Goal: Task Accomplishment & Management: Complete application form

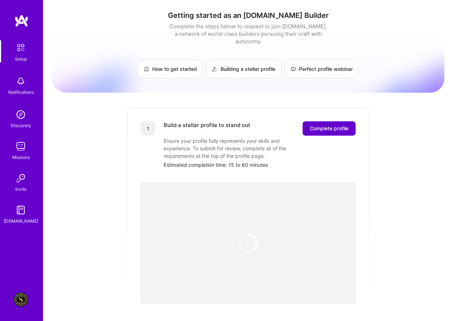
click at [318, 125] on span "Complete profile" at bounding box center [329, 128] width 39 height 7
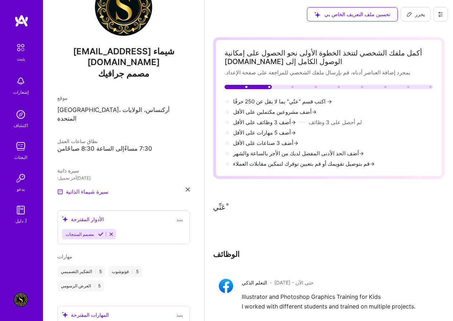
click at [421, 14] on font "يحرر" at bounding box center [420, 14] width 10 height 6
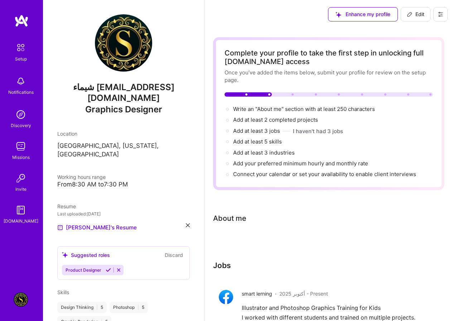
click at [418, 18] on button "Edit" at bounding box center [416, 14] width 30 height 14
select select "US"
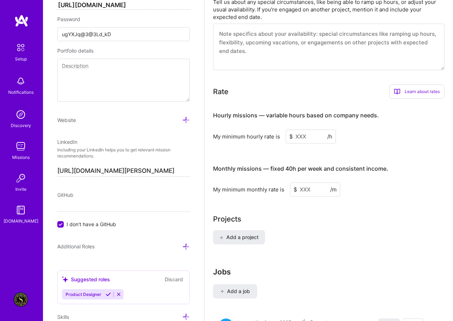
scroll to position [394, 0]
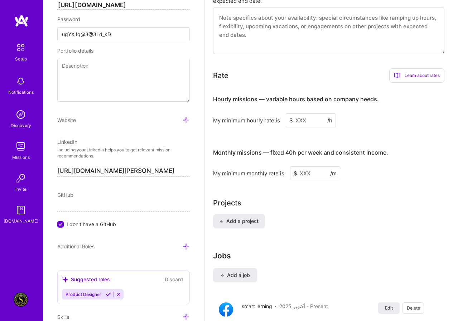
click at [300, 119] on input at bounding box center [311, 121] width 50 height 14
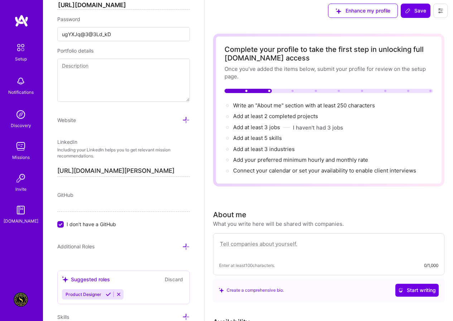
scroll to position [0, 0]
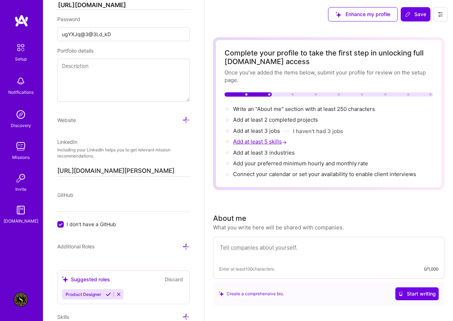
click at [268, 141] on span "Add at least 5 skills →" at bounding box center [260, 141] width 55 height 7
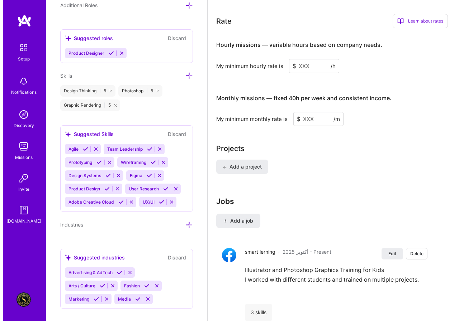
scroll to position [436, 0]
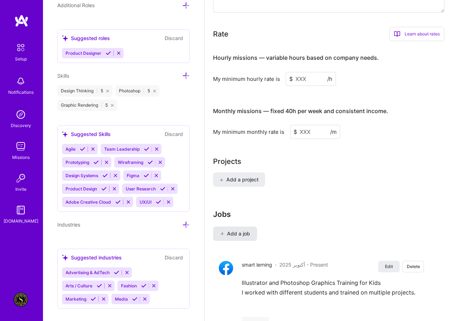
click at [240, 234] on span "Add a job" at bounding box center [235, 233] width 30 height 7
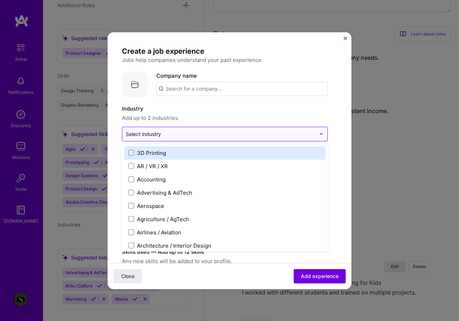
click at [178, 133] on input "text" at bounding box center [221, 134] width 190 height 8
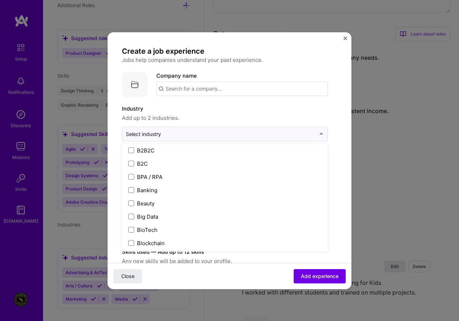
scroll to position [232, 0]
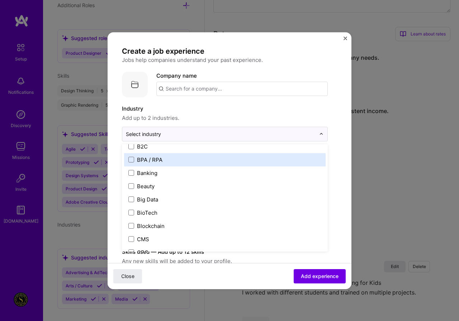
click at [189, 118] on span "Add up to 2 industries." at bounding box center [225, 118] width 206 height 9
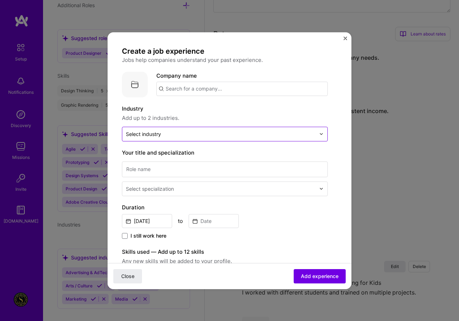
click at [164, 132] on input "text" at bounding box center [221, 134] width 190 height 8
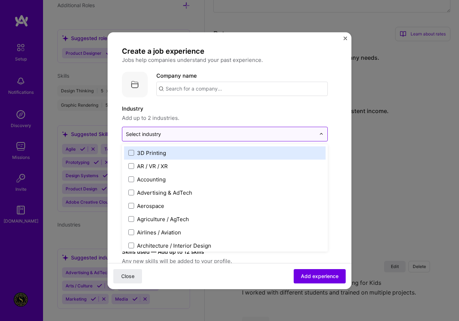
type input "s"
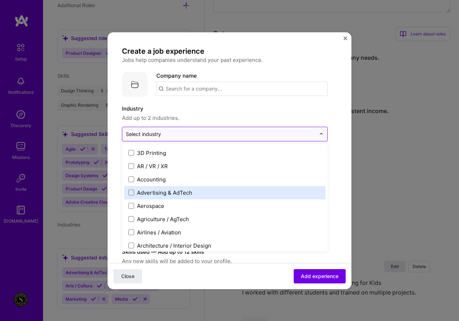
type input "f"
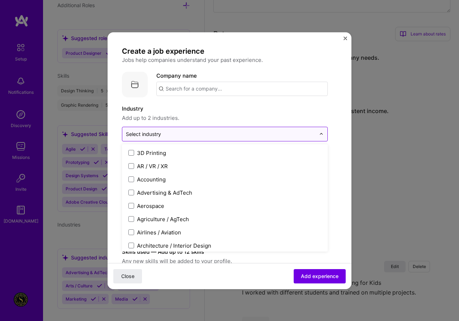
type input "d"
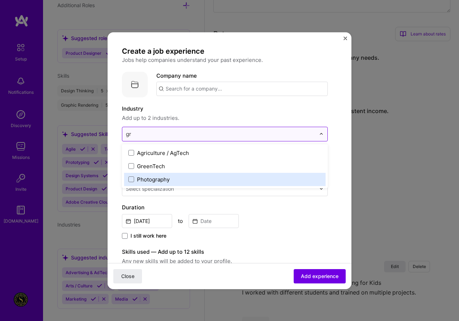
type input "g"
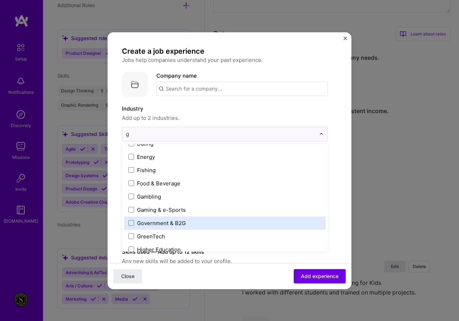
scroll to position [231, 0]
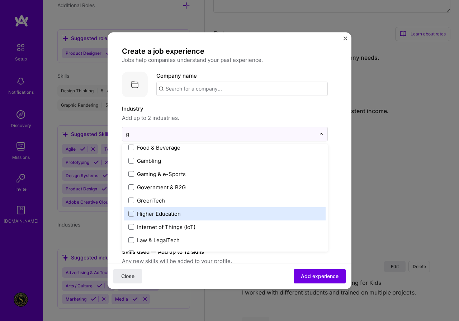
click at [175, 217] on div "Higher Education" at bounding box center [159, 214] width 44 height 8
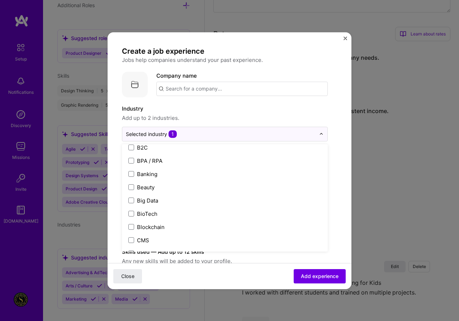
scroll to position [801, 0]
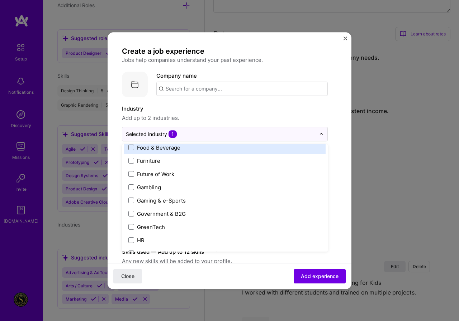
click at [257, 106] on label "Industry" at bounding box center [225, 109] width 206 height 9
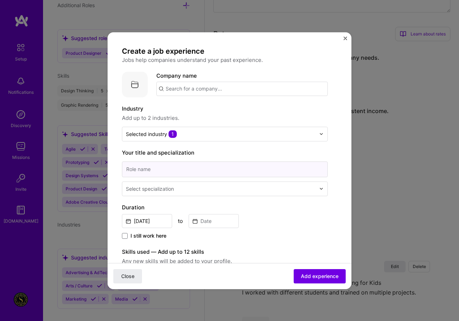
click at [194, 172] on input at bounding box center [225, 170] width 206 height 16
click at [165, 168] on input at bounding box center [225, 170] width 206 height 16
paste input "postwork"
type input "postwork"
click at [188, 181] on div "postwork Select specialization" at bounding box center [225, 178] width 206 height 36
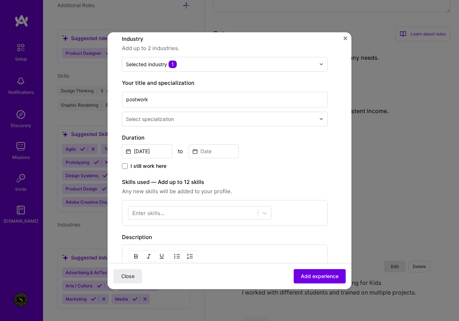
scroll to position [72, 0]
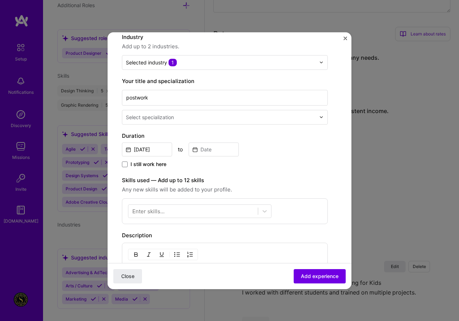
click at [147, 166] on span "I still work here" at bounding box center [148, 164] width 36 height 7
click at [0, 0] on input "I still work here" at bounding box center [0, 0] width 0 height 0
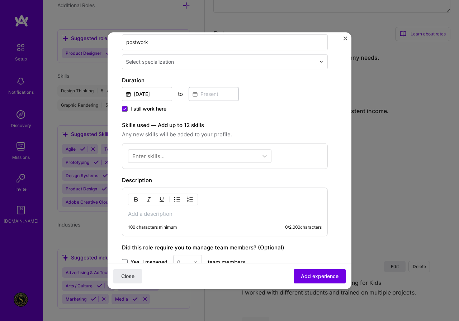
scroll to position [143, 0]
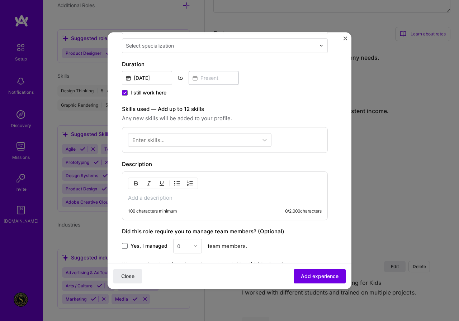
click at [155, 140] on div "Enter skills..." at bounding box center [148, 140] width 32 height 8
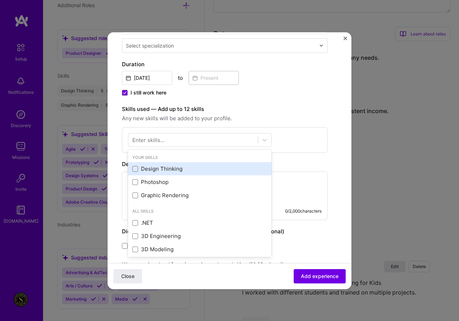
click at [155, 168] on div "Design Thinking" at bounding box center [199, 170] width 135 height 8
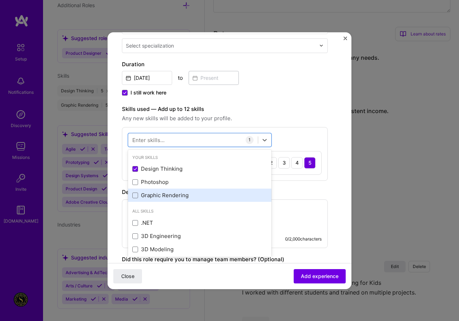
click at [159, 194] on div "Graphic Rendering" at bounding box center [199, 196] width 135 height 8
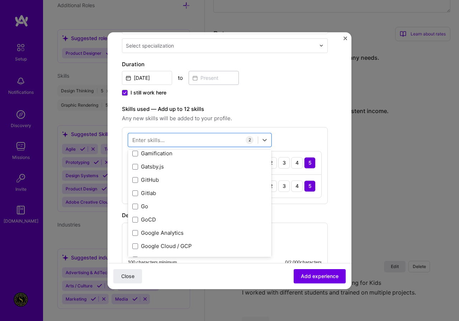
scroll to position [1946, 0]
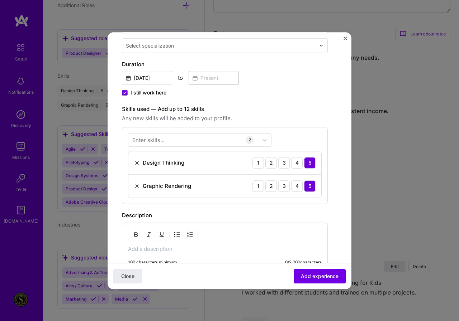
click at [314, 100] on div "Create a job experience Jobs help companies understand your past experience. Co…" at bounding box center [225, 144] width 206 height 483
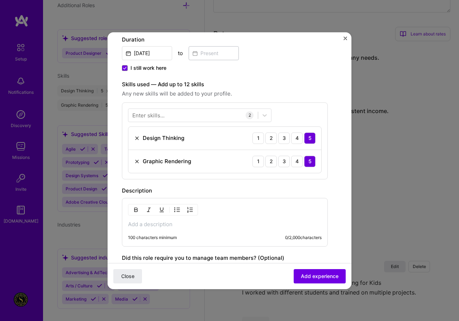
scroll to position [251, 0]
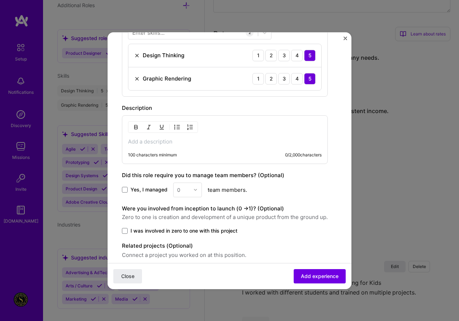
click at [132, 144] on p at bounding box center [225, 141] width 194 height 7
click at [177, 148] on div "100 characters minimum 0 / 2,000 characters" at bounding box center [225, 139] width 206 height 49
click at [173, 140] on p at bounding box center [225, 141] width 194 height 7
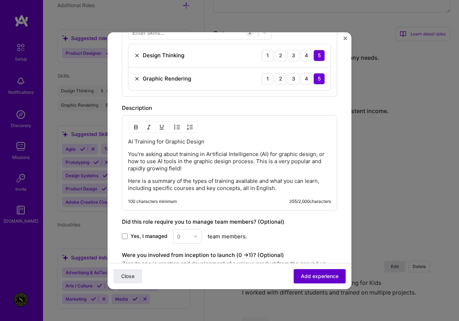
click at [330, 277] on span "Add experience" at bounding box center [320, 276] width 38 height 7
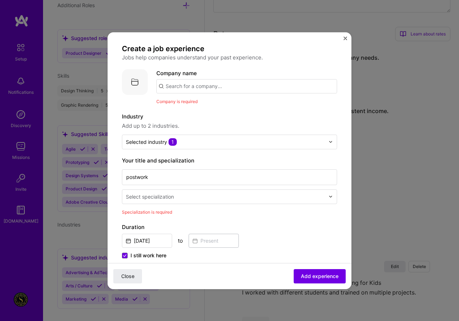
scroll to position [0, 0]
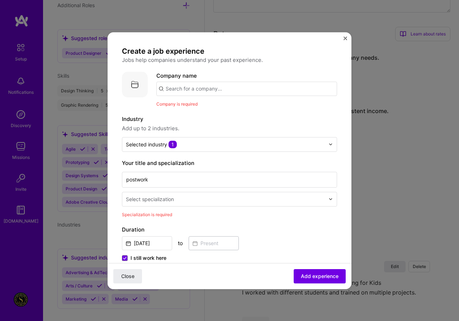
click at [183, 85] on input "text" at bounding box center [246, 89] width 181 height 14
paste input "postwork"
type input "postwork"
click at [207, 111] on div "postwork" at bounding box center [211, 108] width 30 height 13
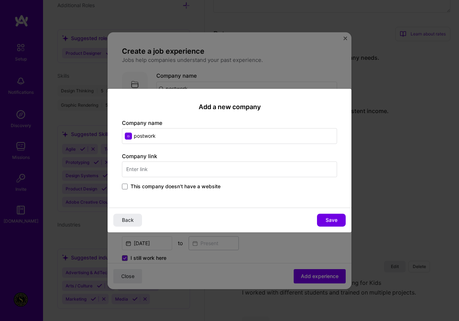
click at [183, 173] on input "text" at bounding box center [229, 170] width 215 height 16
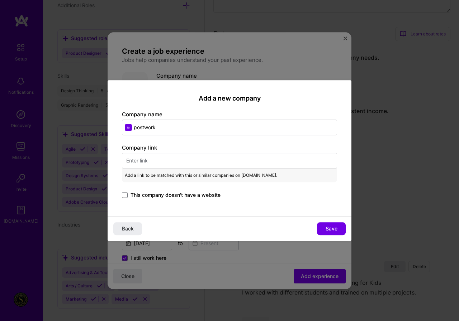
click at [193, 167] on input "text" at bounding box center [229, 161] width 215 height 16
paste input "[URL]"
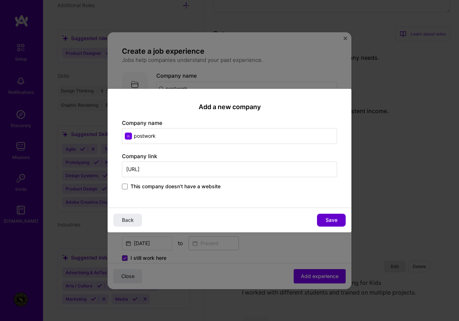
type input "[URL]"
click at [326, 221] on span "Save" at bounding box center [331, 220] width 12 height 7
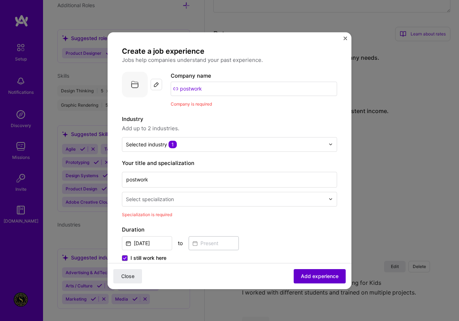
click at [318, 279] on span "Add experience" at bounding box center [320, 276] width 38 height 7
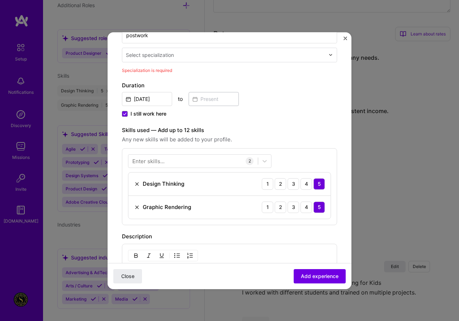
scroll to position [91, 0]
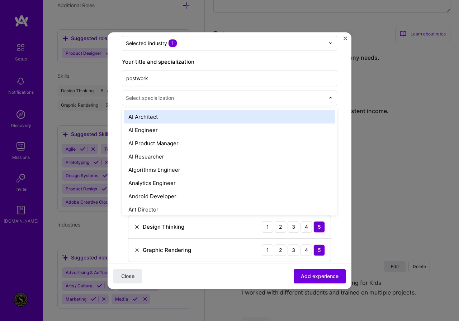
click at [160, 99] on div "Select specialization" at bounding box center [150, 98] width 48 height 8
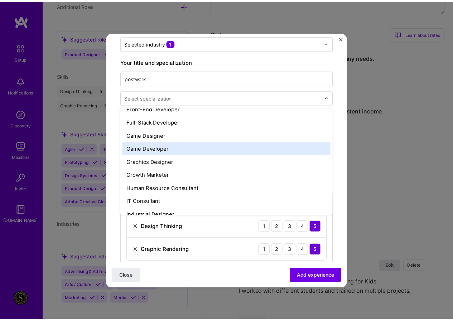
scroll to position [430, 0]
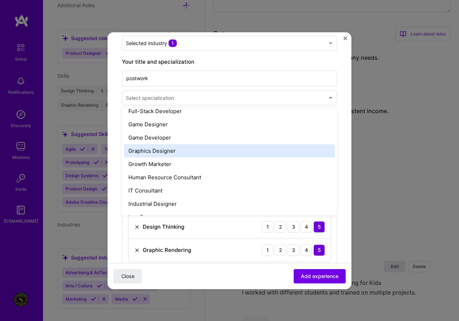
click at [159, 153] on div "Graphics Designer" at bounding box center [229, 150] width 211 height 13
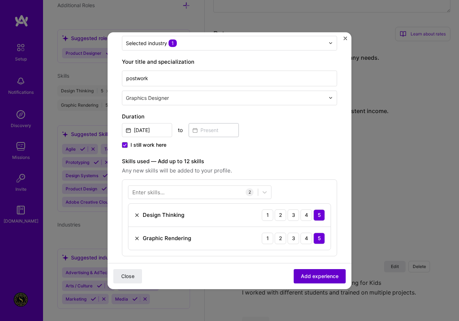
click at [317, 278] on span "Add experience" at bounding box center [320, 276] width 38 height 7
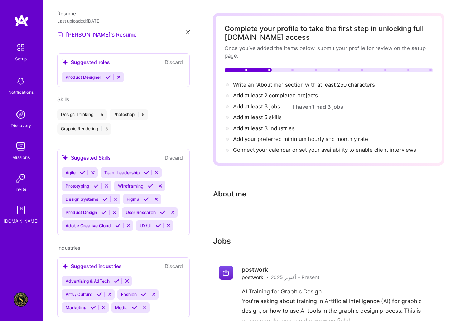
scroll to position [0, 0]
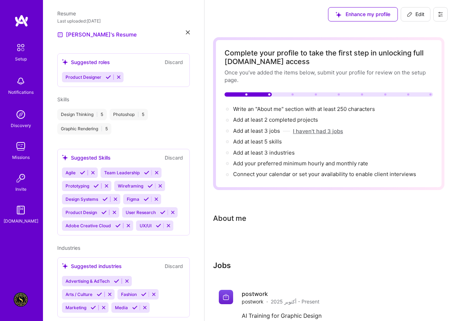
click at [324, 128] on button "I haven't had 3 jobs" at bounding box center [318, 132] width 50 height 8
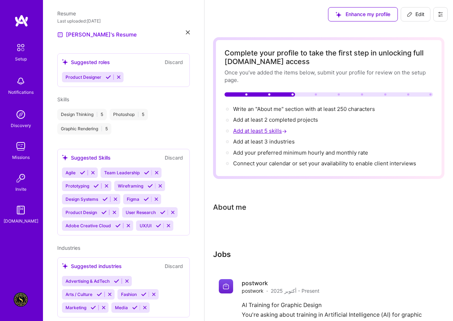
click at [272, 130] on span "Add at least 5 skills →" at bounding box center [260, 131] width 55 height 7
select select "US"
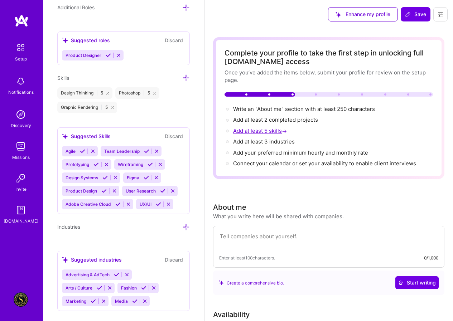
scroll to position [627, 0]
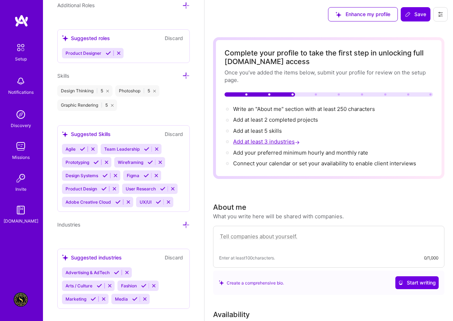
click at [277, 142] on span "Add at least 3 industries →" at bounding box center [267, 141] width 68 height 7
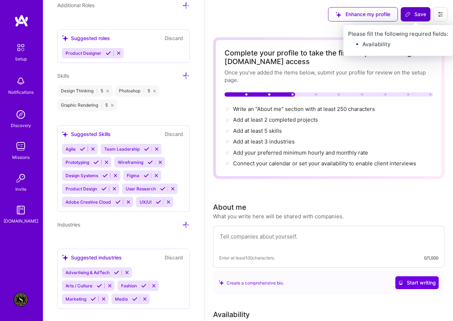
click at [419, 15] on span "Save" at bounding box center [415, 14] width 21 height 7
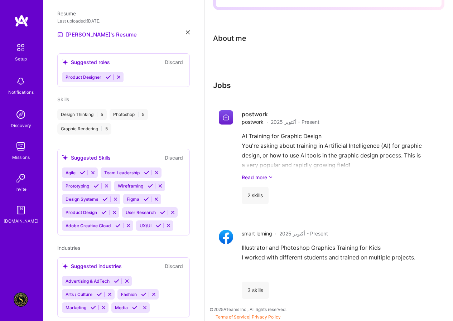
scroll to position [170, 0]
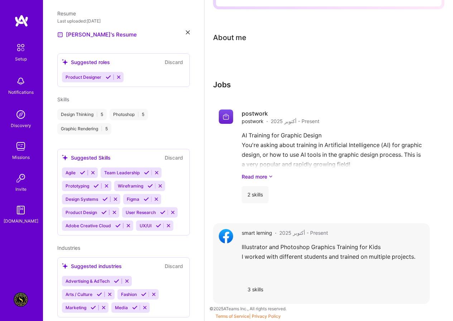
click at [257, 289] on div "3 skills" at bounding box center [255, 289] width 27 height 17
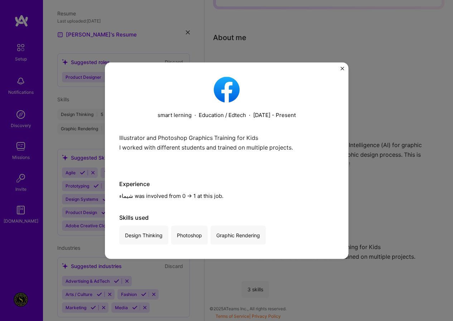
click at [339, 69] on div "smart lerning · Education / Edtech · [DATE] - Present Illustrator and Photoshop…" at bounding box center [227, 160] width 244 height 197
click at [342, 70] on img "Close" at bounding box center [343, 69] width 4 height 4
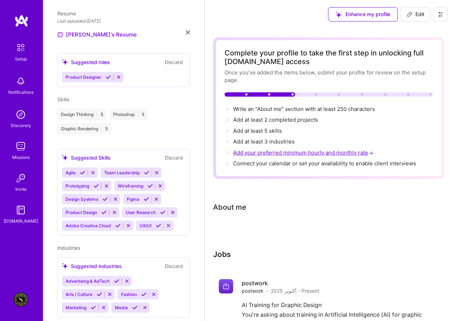
click at [301, 153] on span "Add your preferred minimum hourly and monthly rate →" at bounding box center [304, 152] width 142 height 7
select select "US"
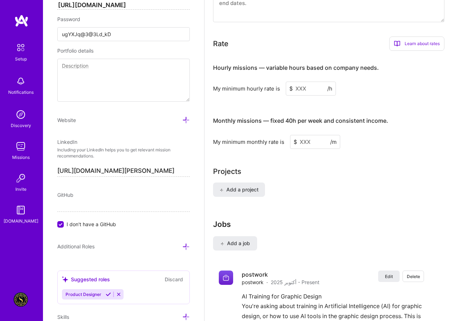
scroll to position [452, 0]
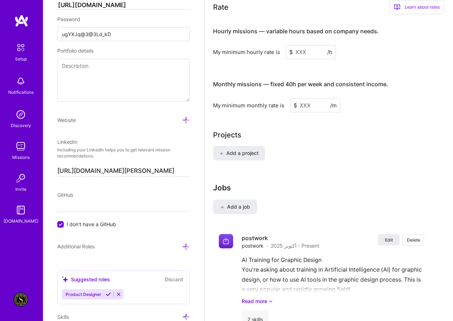
click at [299, 53] on input at bounding box center [311, 52] width 50 height 14
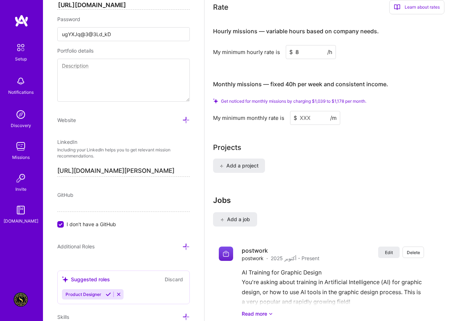
type input "8"
click at [303, 119] on input at bounding box center [315, 118] width 50 height 14
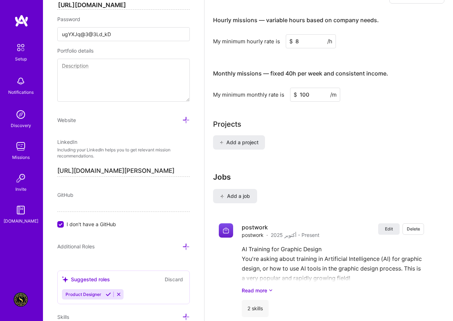
type input "100"
click at [303, 117] on div "Complete your profile to take the first step in unlocking full [DOMAIN_NAME] ac…" at bounding box center [328, 4] width 231 height 836
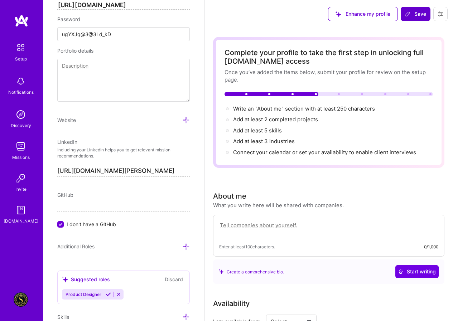
scroll to position [0, 0]
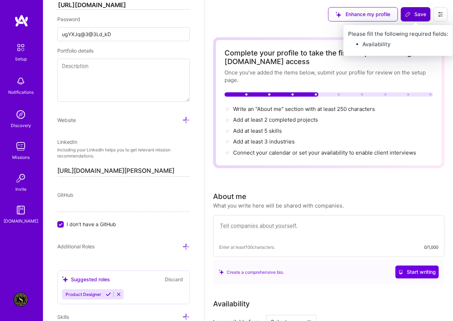
click at [414, 16] on span "Save" at bounding box center [415, 14] width 21 height 7
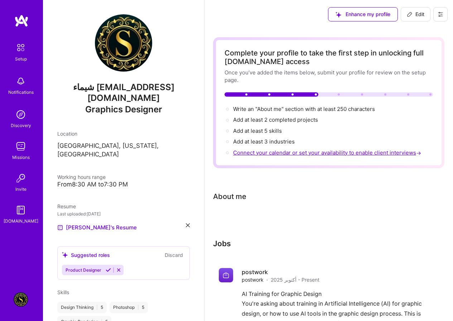
click at [279, 154] on span "Connect your calendar or set your availability to enable client interviews →" at bounding box center [328, 152] width 190 height 7
select select "US"
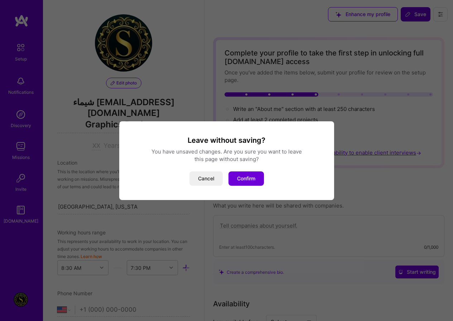
scroll to position [386, 0]
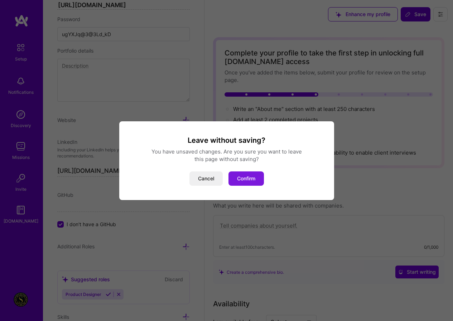
click at [258, 175] on button "Confirm" at bounding box center [246, 179] width 35 height 14
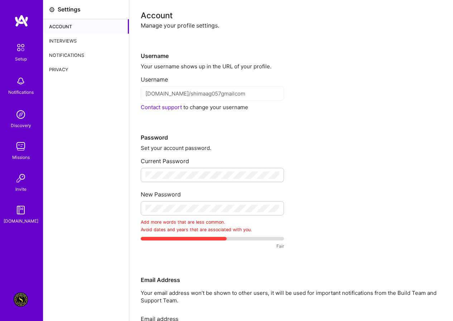
click at [349, 135] on div "Password" at bounding box center [291, 126] width 301 height 30
